Goal: Use online tool/utility: Use online tool/utility

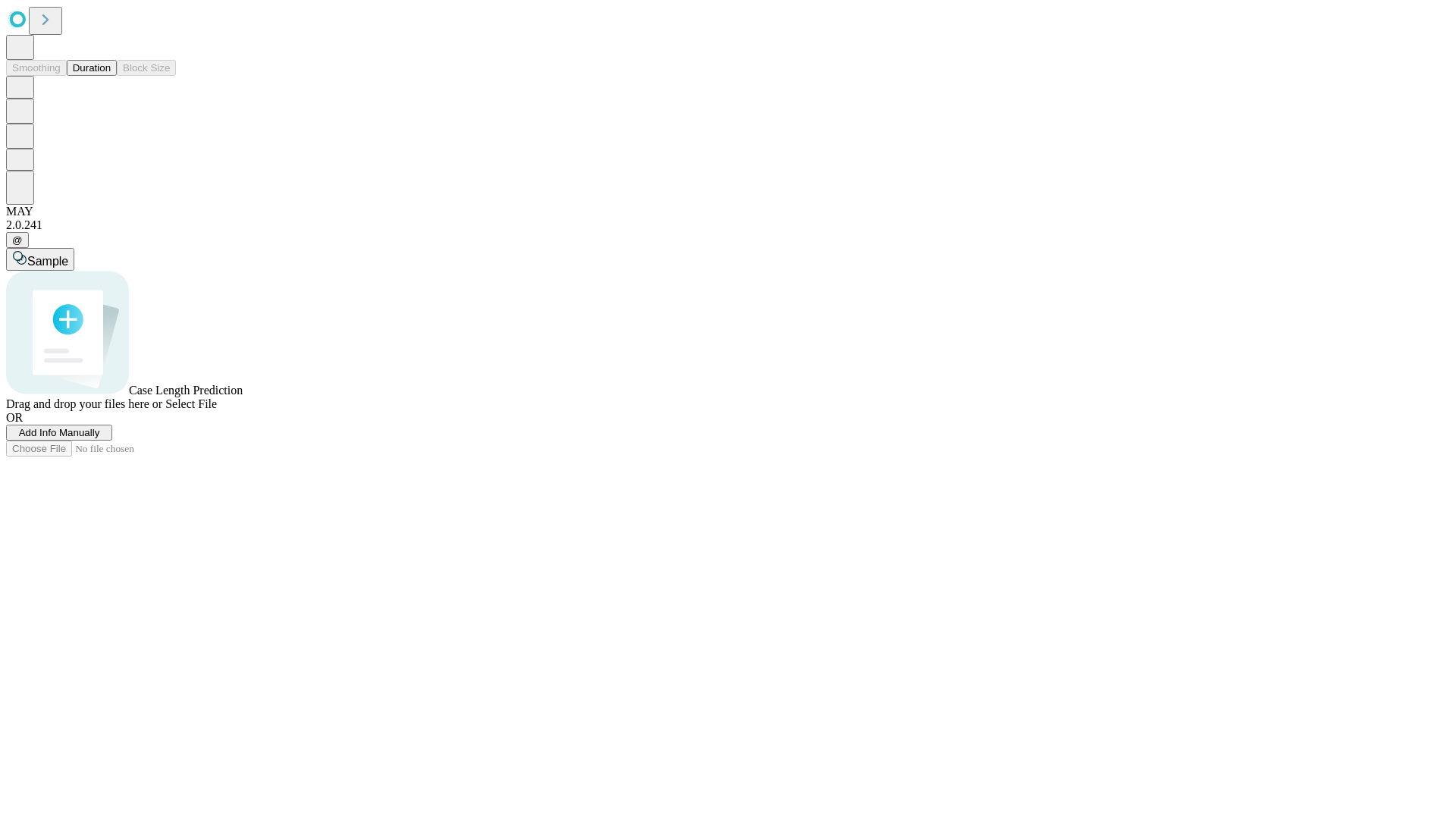
click at [111, 76] on button "Duration" at bounding box center [92, 68] width 50 height 16
click at [101, 438] on span "Add Info Manually" at bounding box center [59, 432] width 81 height 11
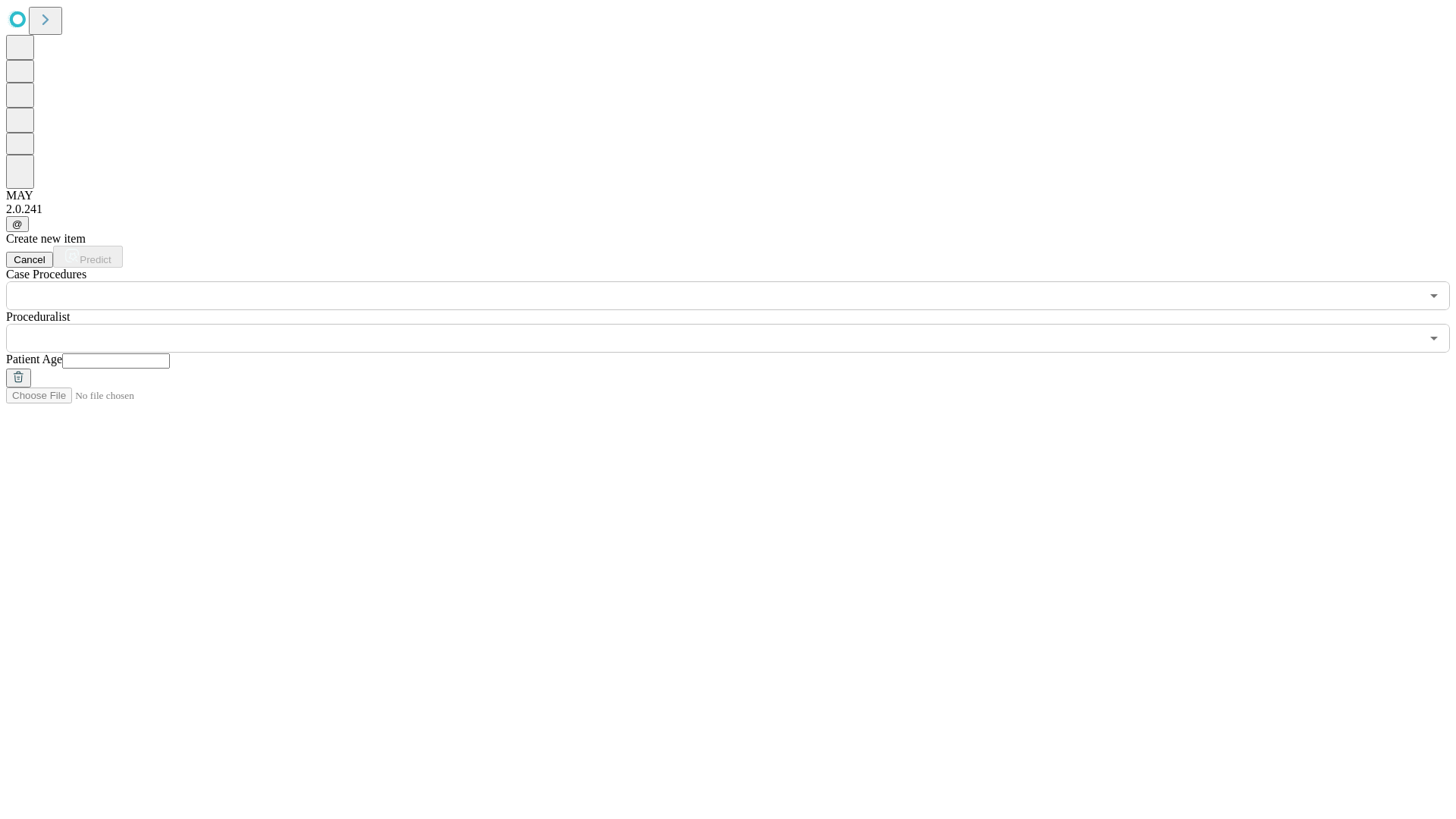
click at [170, 353] on input "text" at bounding box center [115, 361] width 107 height 15
type input "**"
click at [739, 324] on input "text" at bounding box center [713, 339] width 1414 height 29
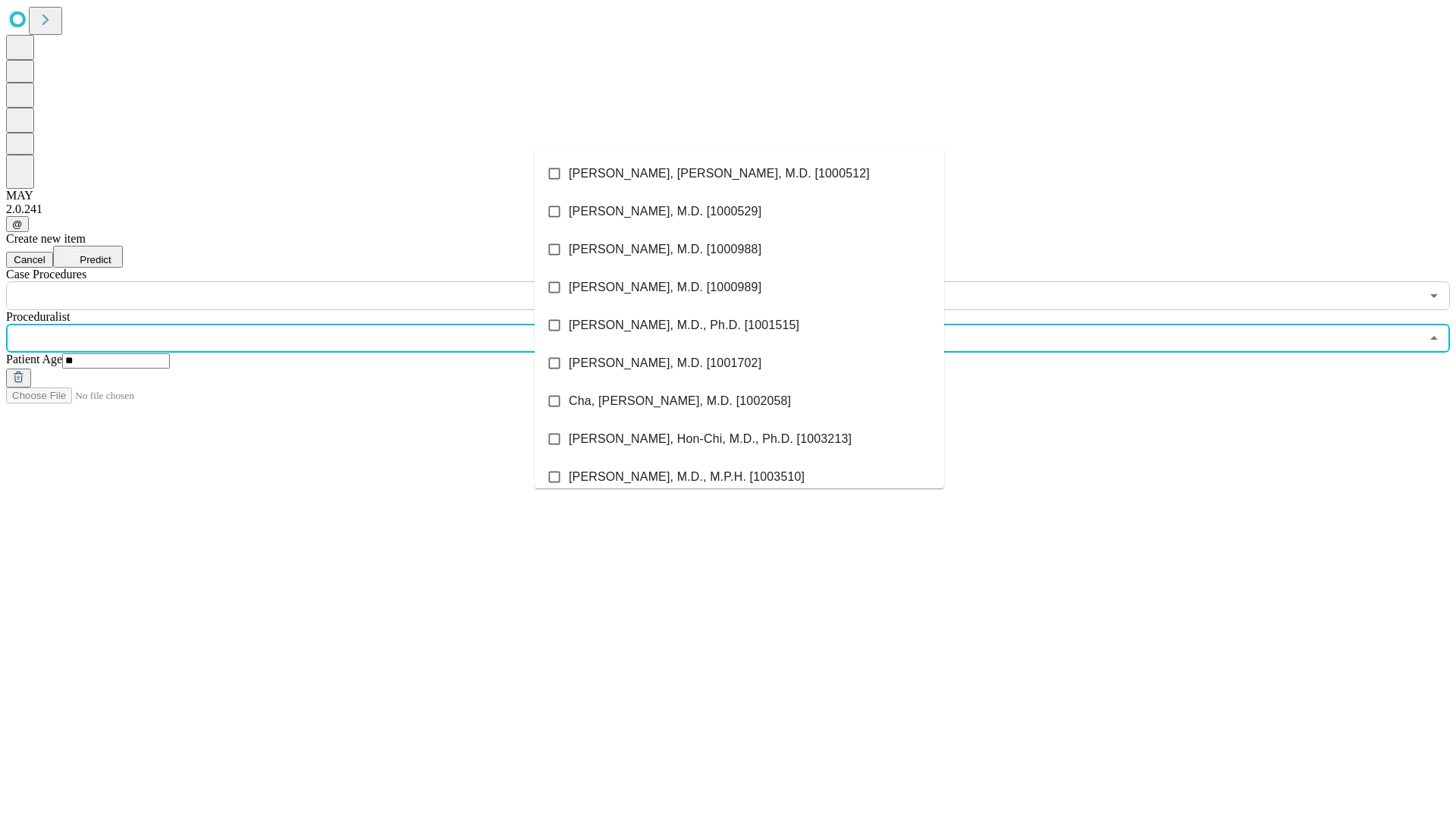
click at [740, 174] on li "[PERSON_NAME], [PERSON_NAME], M.D. [1000512]" at bounding box center [739, 174] width 410 height 38
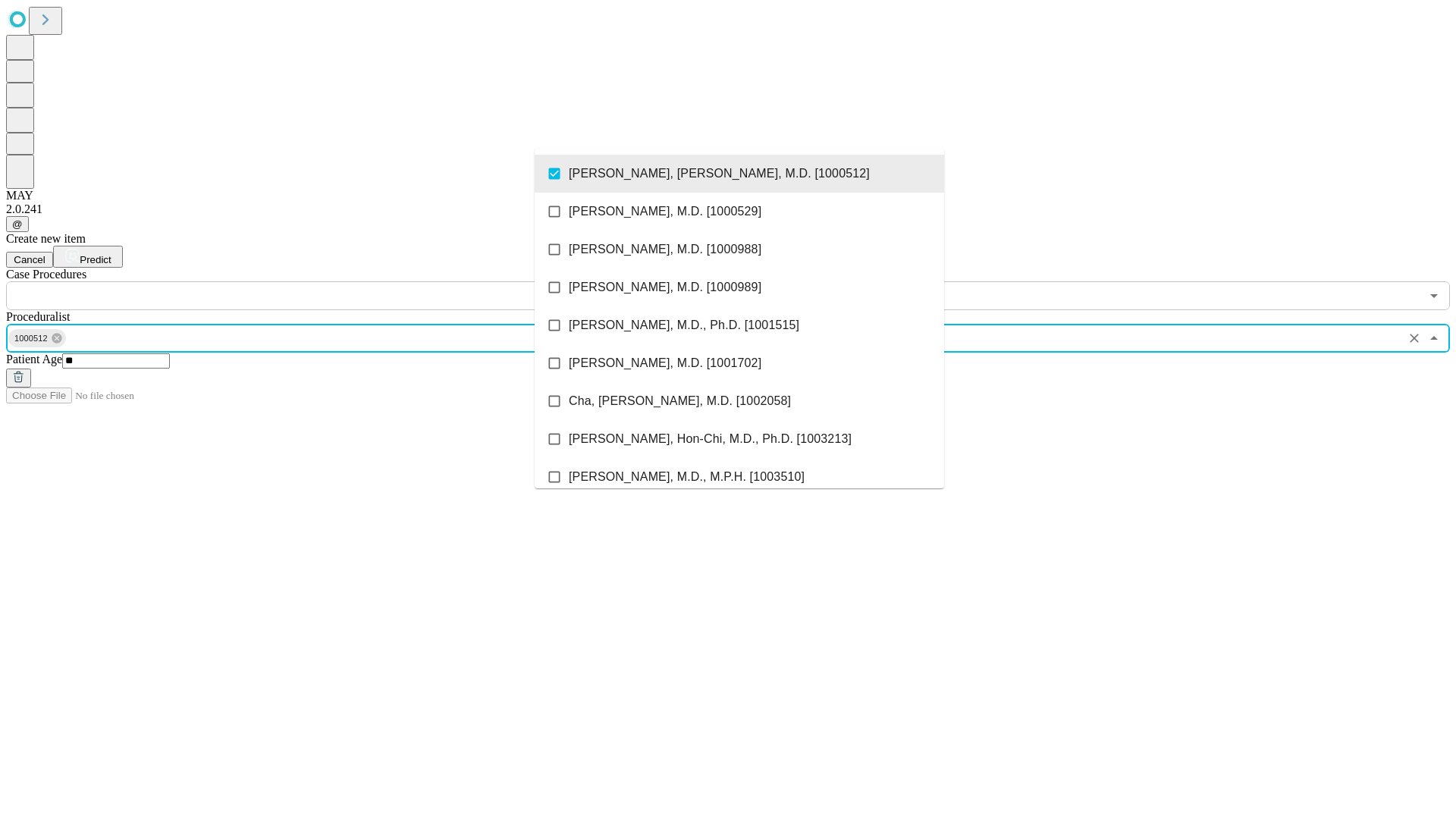
click at [319, 281] on input "text" at bounding box center [713, 296] width 1414 height 29
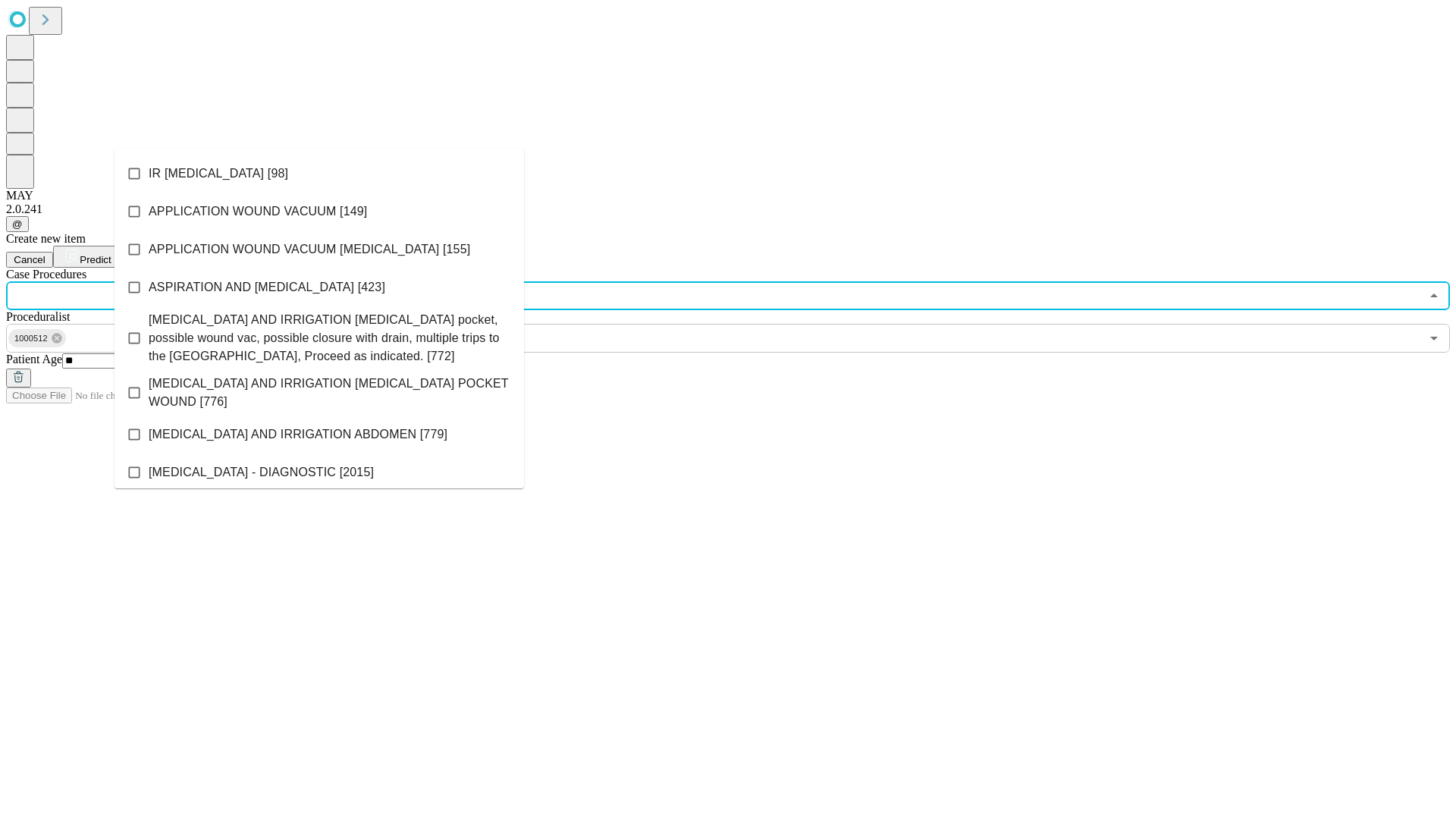
click at [320, 174] on li "IR [MEDICAL_DATA] [98]" at bounding box center [319, 174] width 410 height 38
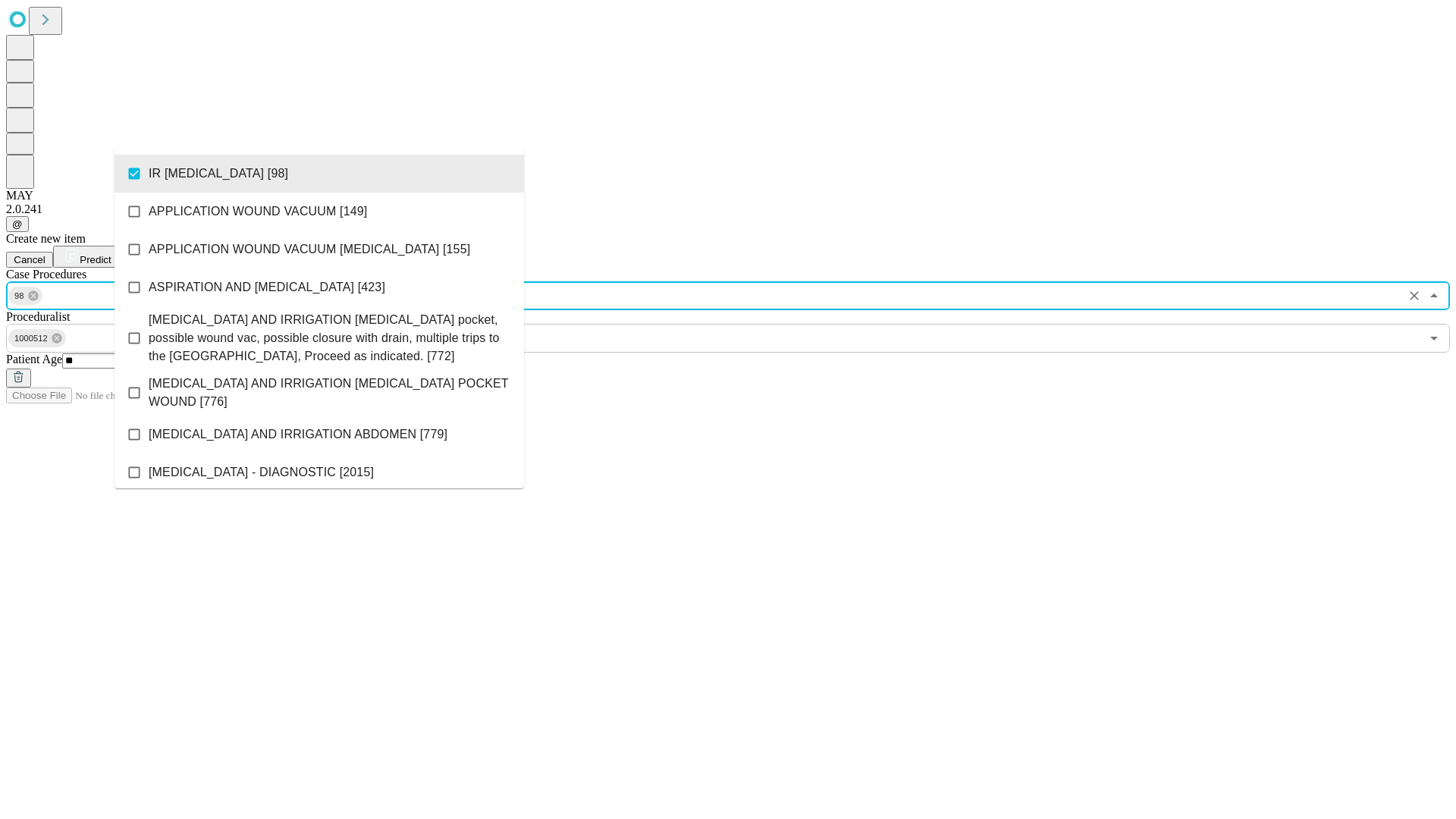
click at [111, 254] on span "Predict" at bounding box center [95, 260] width 31 height 11
